Goal: Transaction & Acquisition: Purchase product/service

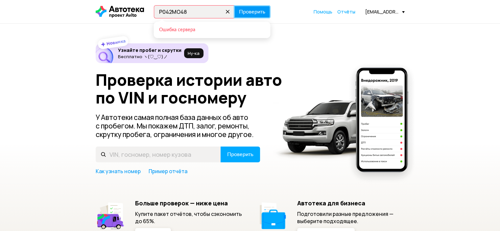
click at [254, 11] on span "Проверить" at bounding box center [252, 11] width 26 height 5
drag, startPoint x: 189, startPoint y: 8, endPoint x: 101, endPoint y: 12, distance: 88.2
click at [102, 12] on div "Р042МО48 Проверить Ошибка сервера" at bounding box center [183, 11] width 175 height 13
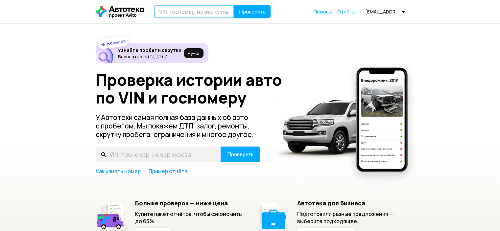
click at [186, 15] on input "text" at bounding box center [194, 11] width 80 height 13
type input "ХТА219040Р0910901"
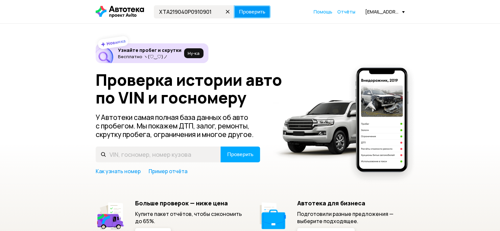
click at [249, 18] on button "Проверить" at bounding box center [252, 11] width 37 height 13
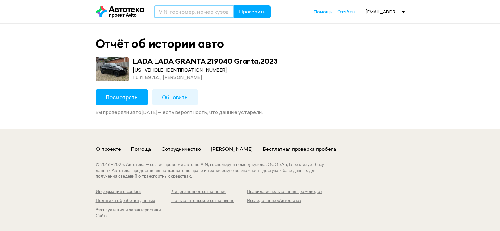
click at [190, 17] on input "text" at bounding box center [194, 11] width 80 height 13
type input "М720ВО21"
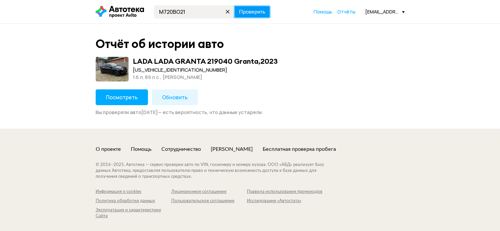
click at [254, 15] on button "Проверить" at bounding box center [252, 11] width 37 height 13
